Goal: Find specific page/section: Find specific page/section

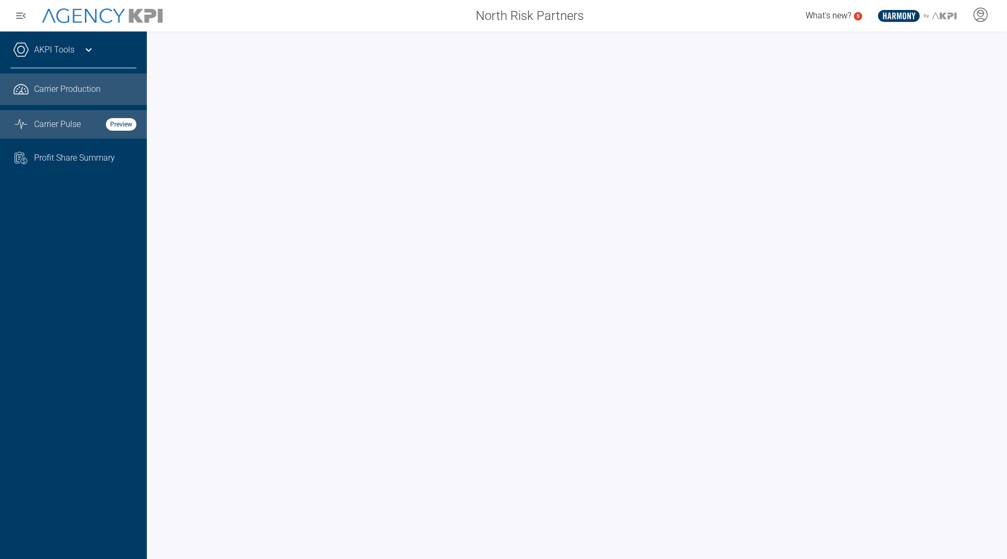
click at [69, 121] on span "Carrier Pulse" at bounding box center [57, 124] width 47 height 13
click at [73, 90] on span "Carrier Production" at bounding box center [67, 89] width 67 height 13
click at [58, 125] on span "Carrier Pulse" at bounding box center [57, 124] width 47 height 13
click at [127, 125] on strong "Preview" at bounding box center [121, 124] width 30 height 13
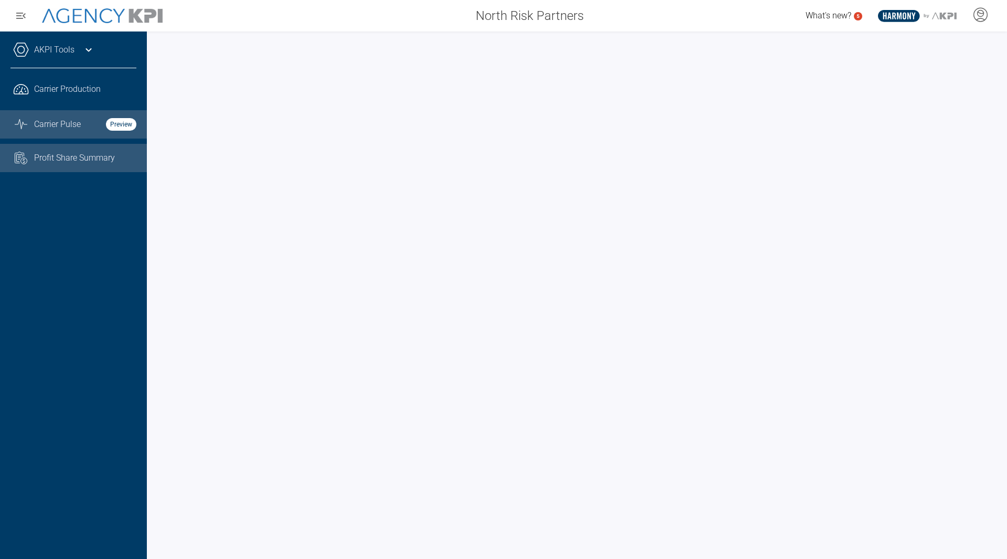
click at [80, 157] on span "Profit Share Summary" at bounding box center [74, 158] width 81 height 13
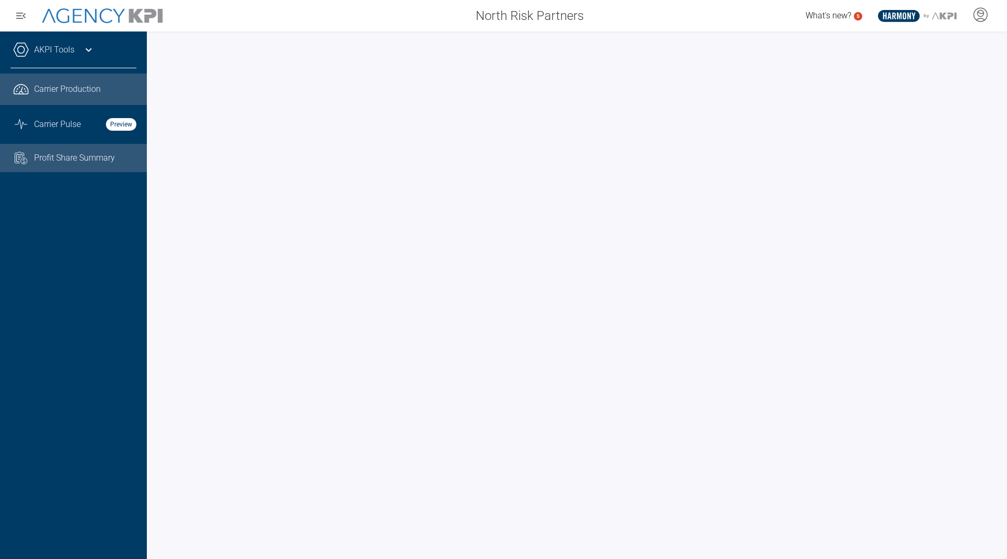
click at [56, 87] on span "Carrier Production" at bounding box center [67, 89] width 67 height 13
click at [87, 420] on div "AKPI Tools Core Production Data Upload Agency Code Mapping Carrier Data Health …" at bounding box center [73, 294] width 147 height 527
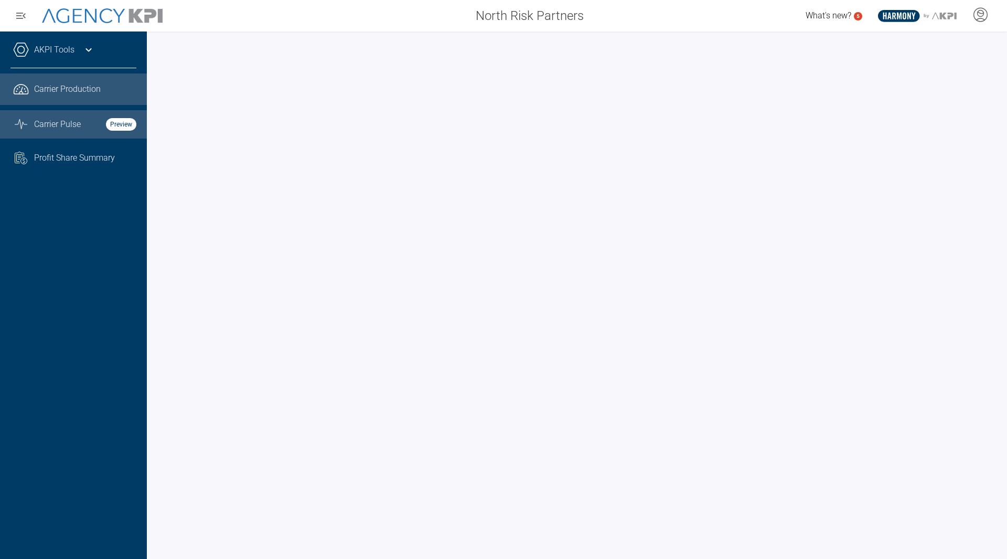
click at [62, 118] on span "Carrier Pulse" at bounding box center [57, 124] width 47 height 13
